Goal: Transaction & Acquisition: Register for event/course

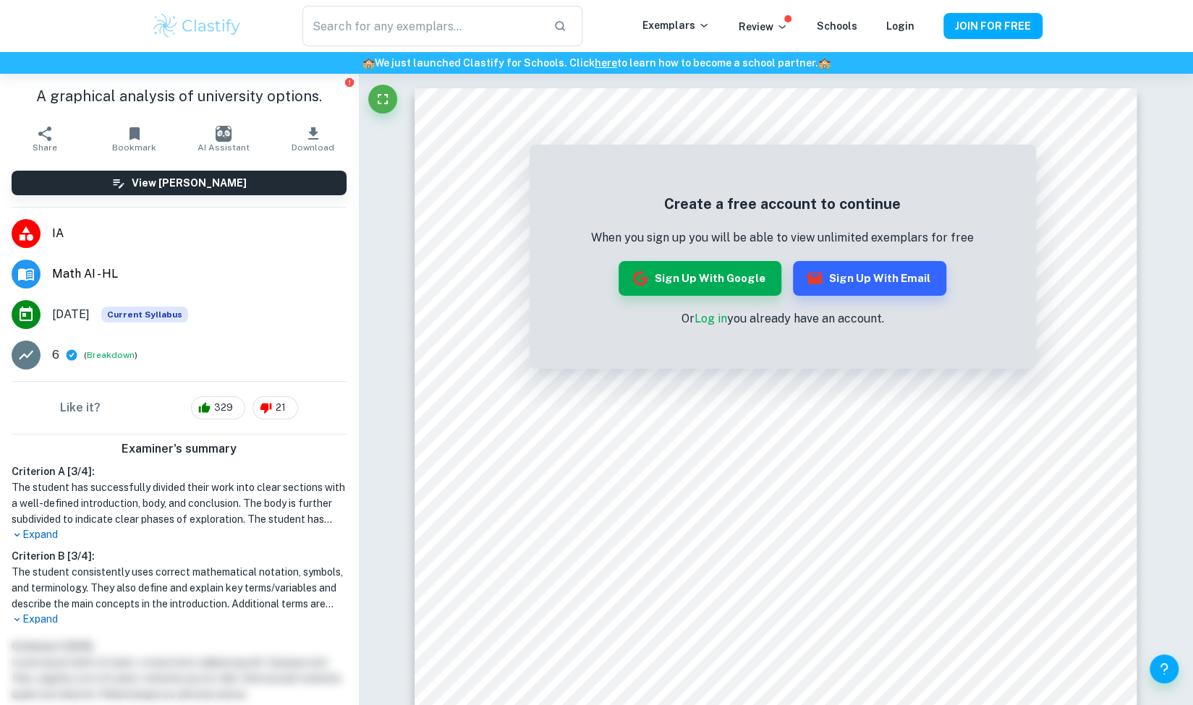
scroll to position [93, 0]
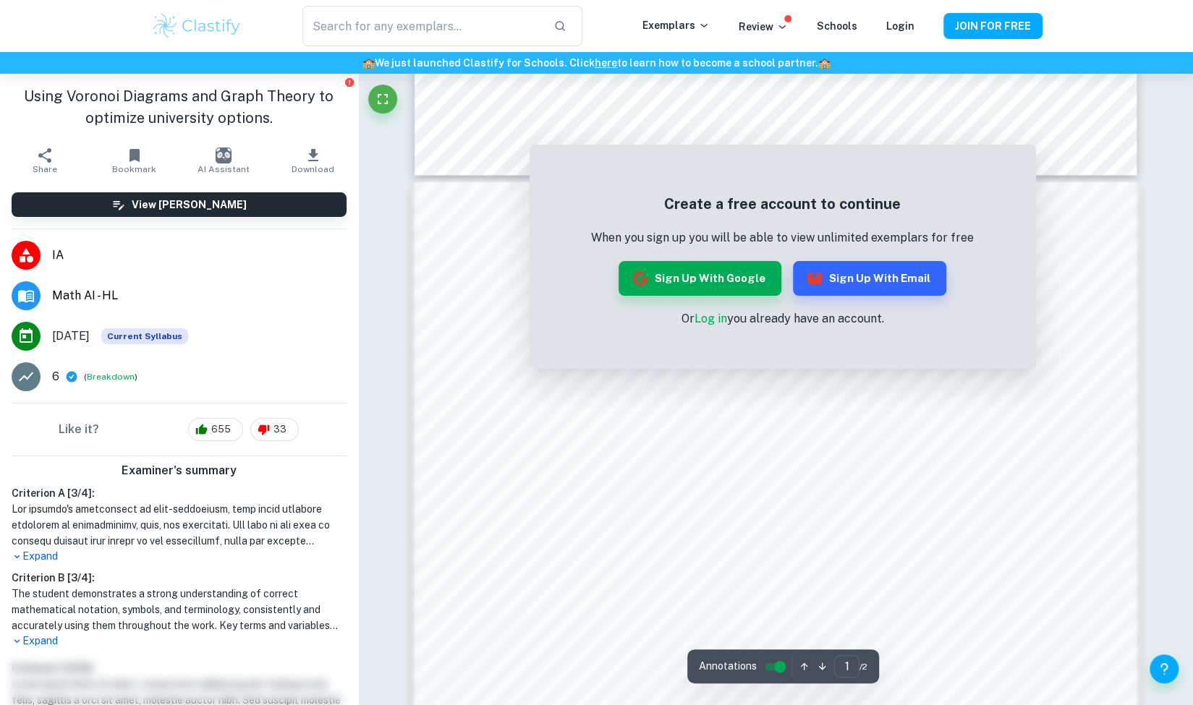
scroll to position [935, 0]
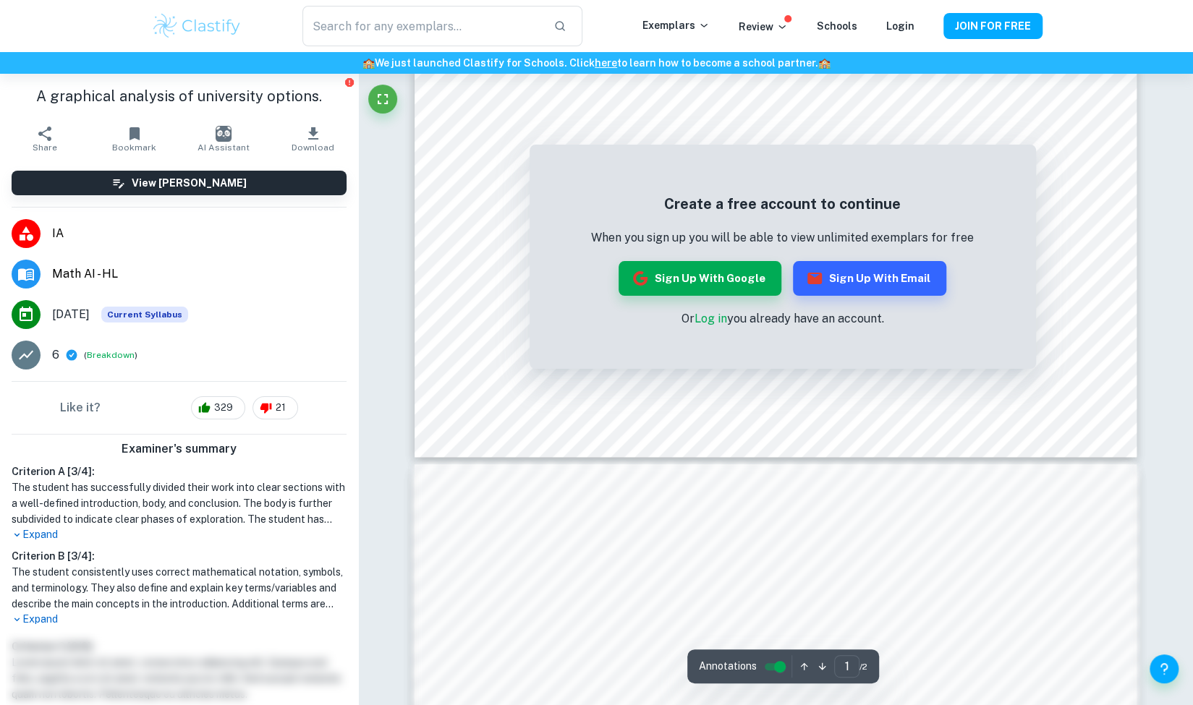
scroll to position [845, 0]
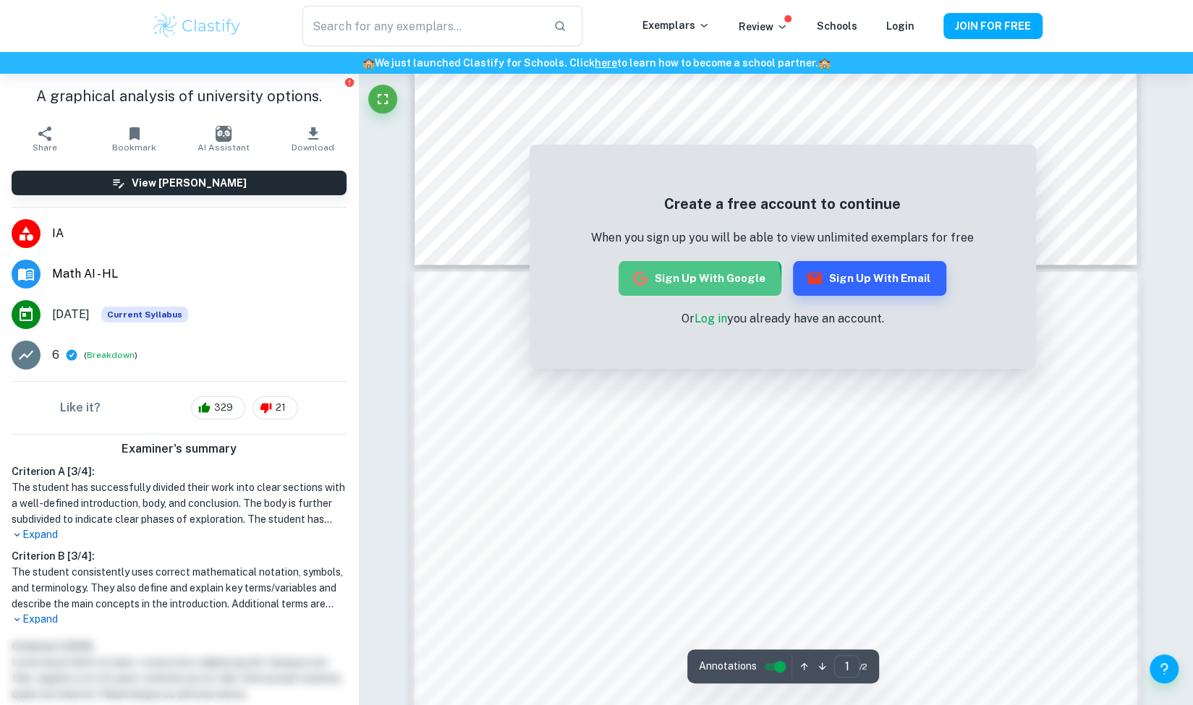
click at [684, 287] on button "Sign up with Google" at bounding box center [699, 278] width 163 height 35
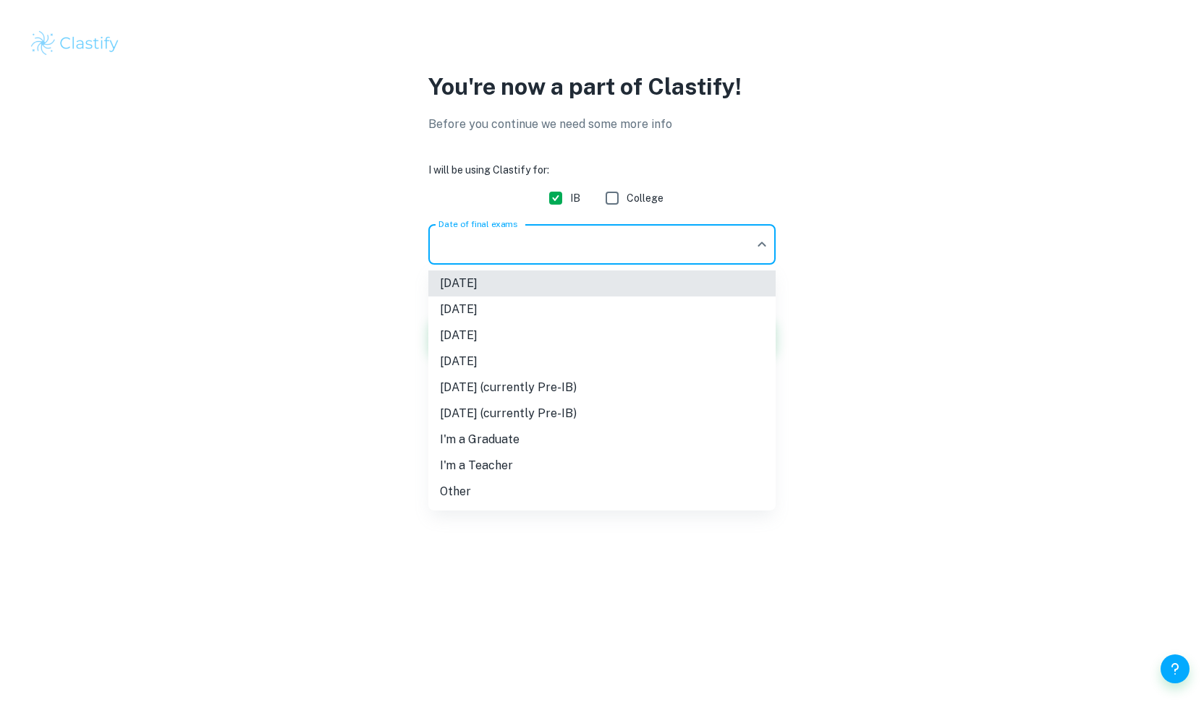
click at [628, 245] on body "We value your privacy We use cookies to enhance your browsing experience, serve…" at bounding box center [602, 352] width 1204 height 705
click at [527, 338] on li "May 2026" at bounding box center [601, 336] width 347 height 26
type input "M26"
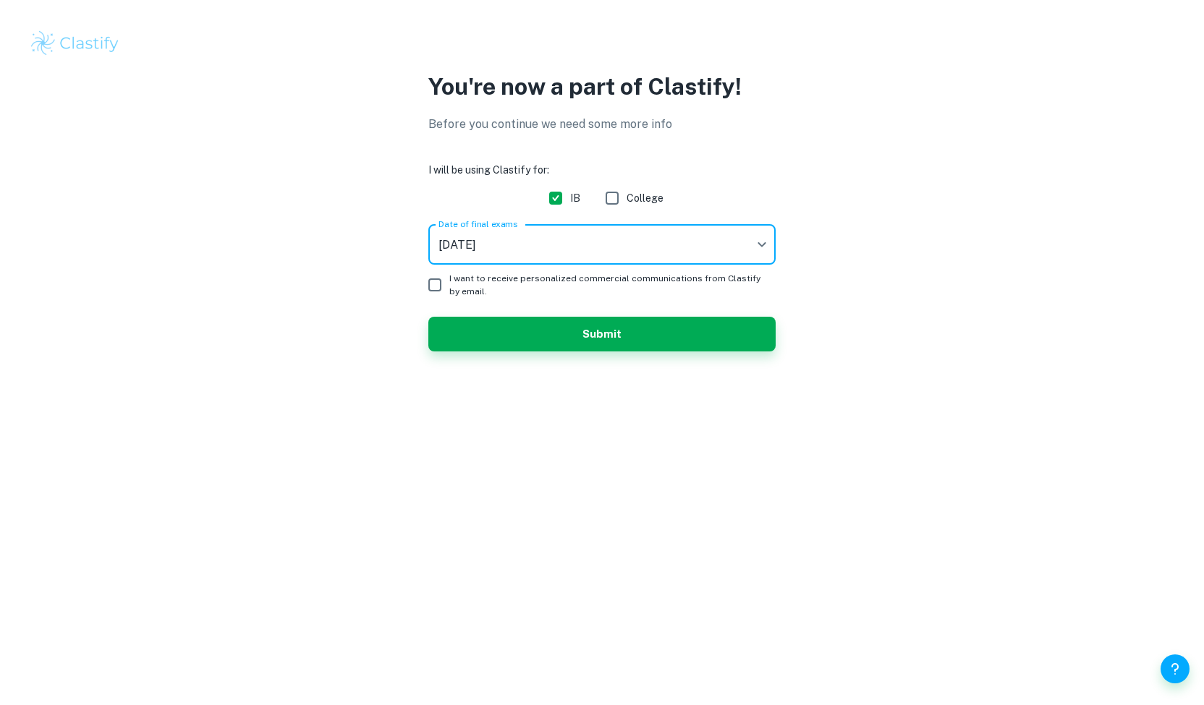
click at [441, 285] on input "I want to receive personalized commercial communications from Clastify by email." at bounding box center [434, 285] width 29 height 29
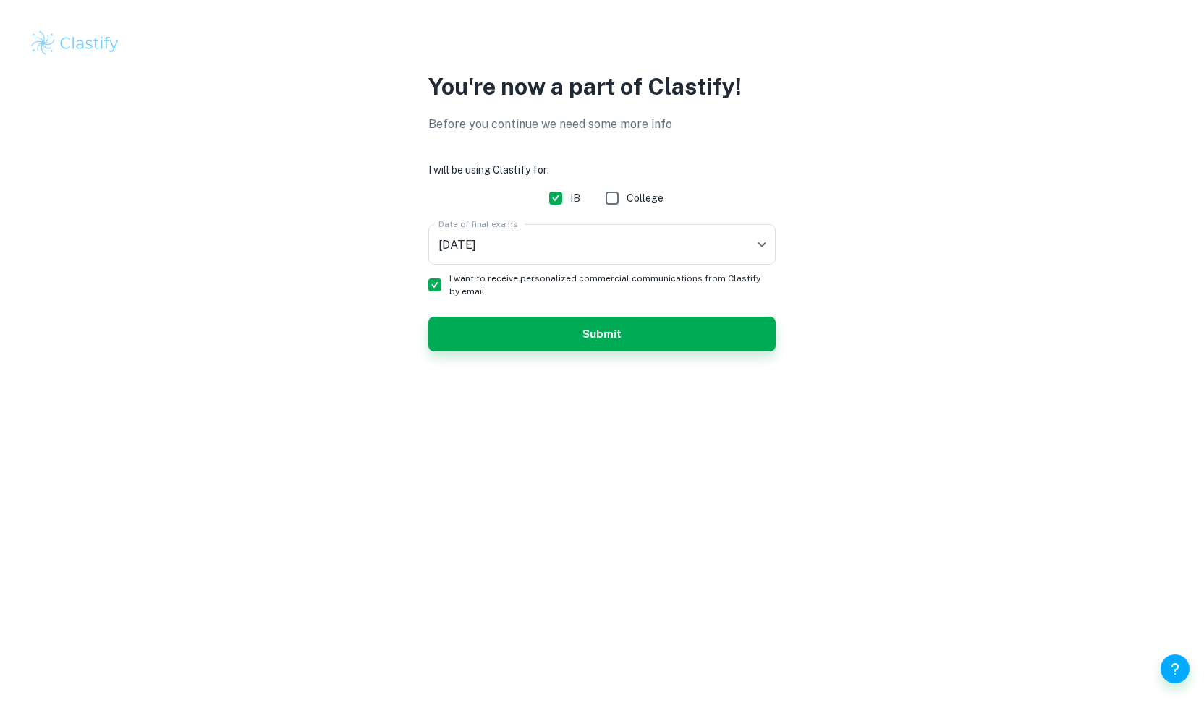
click at [441, 281] on input "I want to receive personalized commercial communications from Clastify by email." at bounding box center [434, 285] width 29 height 29
checkbox input "false"
click at [544, 347] on button "Submit" at bounding box center [601, 334] width 347 height 35
click at [535, 333] on button "Submit" at bounding box center [601, 334] width 347 height 35
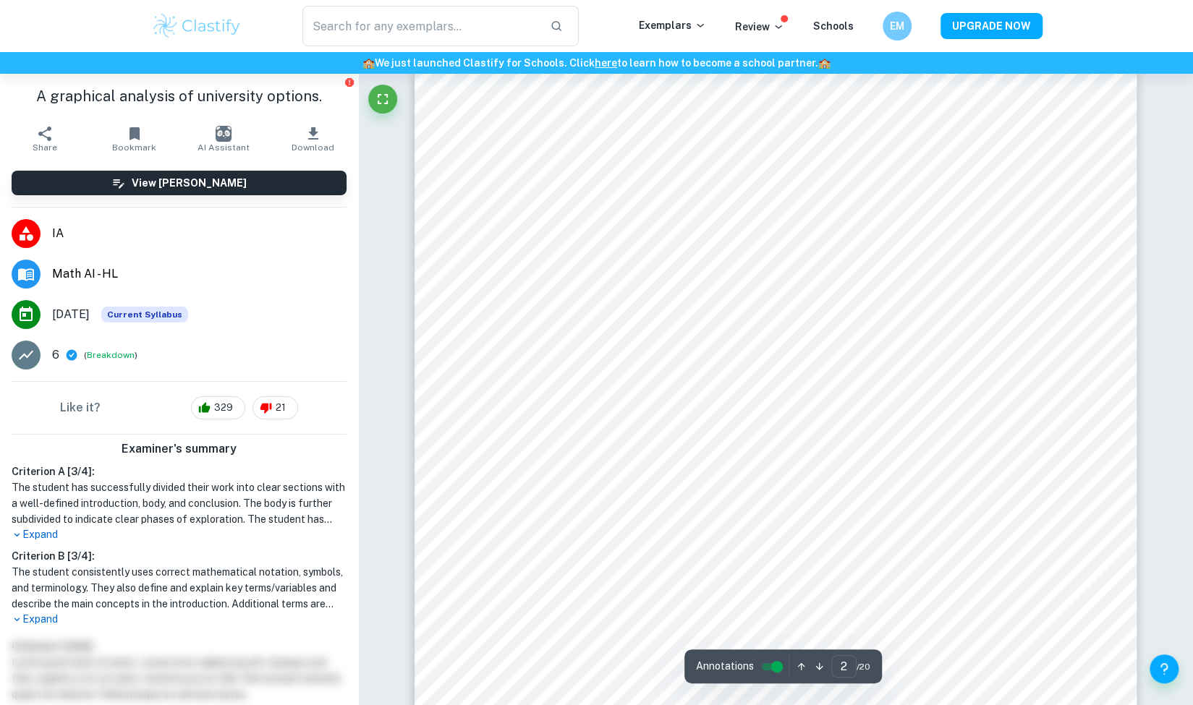
scroll to position [1548, 0]
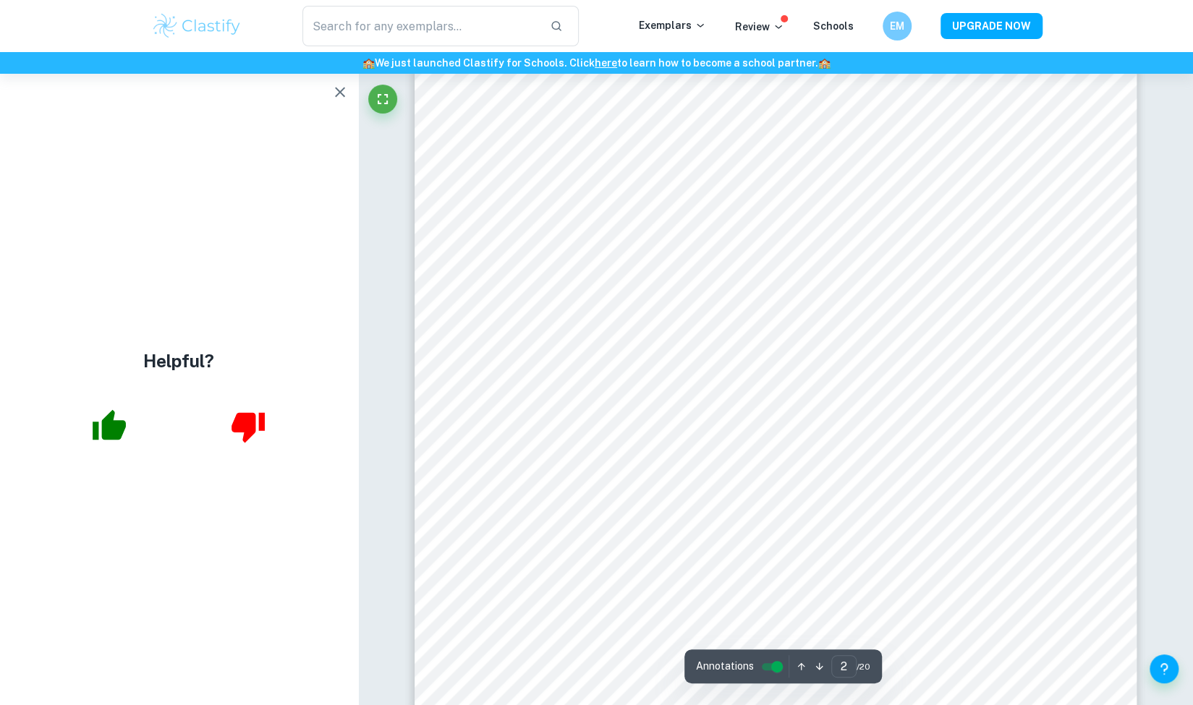
click at [337, 92] on icon "button" at bounding box center [339, 91] width 17 height 17
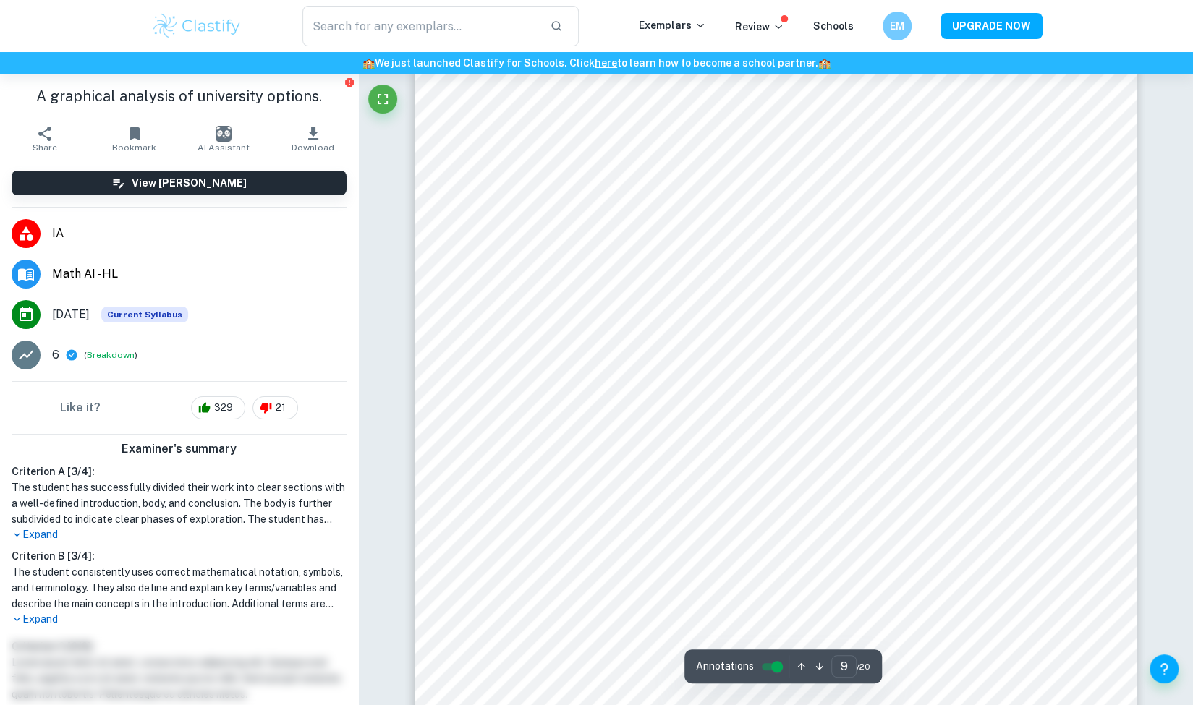
scroll to position [8798, 0]
type input "10"
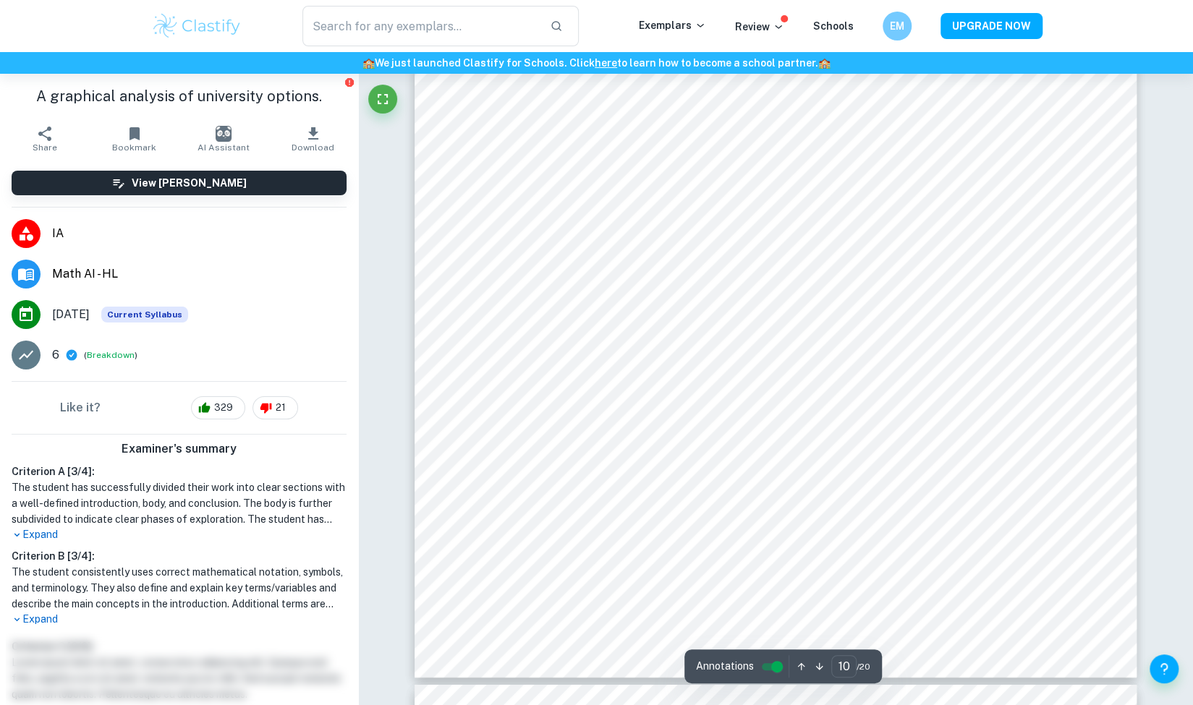
scroll to position [9981, 0]
